Goal: Check status

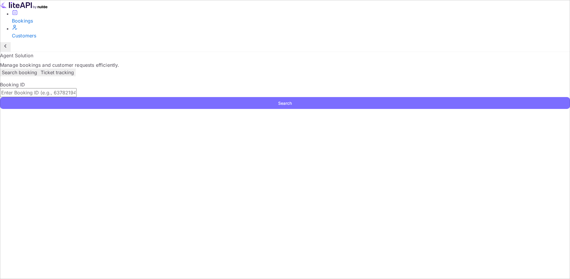
click at [77, 91] on input "text" at bounding box center [38, 92] width 77 height 9
paste input "9447465"
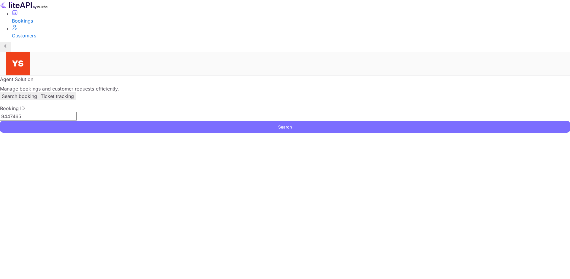
type input "9447465"
click at [407, 121] on button "Search" at bounding box center [285, 127] width 570 height 12
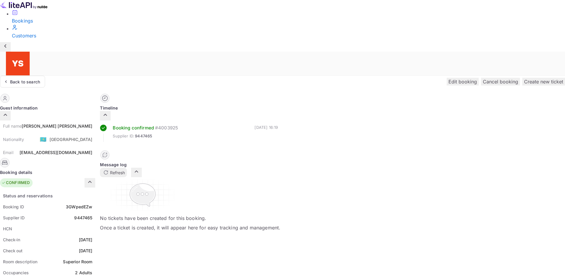
click at [92, 123] on div "[PERSON_NAME]" at bounding box center [57, 126] width 71 height 6
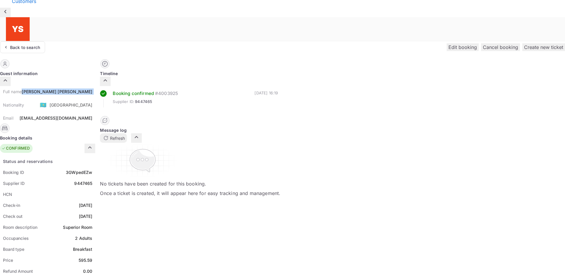
scroll to position [119, 0]
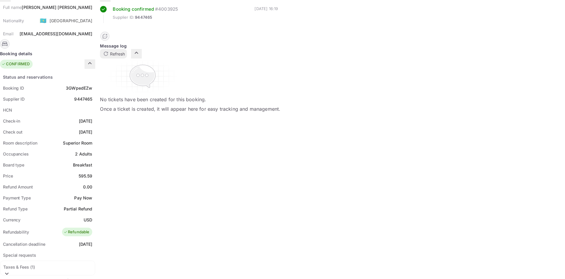
click at [93, 173] on div "595.59" at bounding box center [86, 176] width 14 height 6
copy div "595.59"
